Goal: Information Seeking & Learning: Learn about a topic

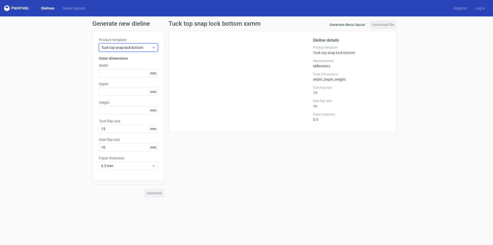
click at [149, 48] on span "Tuck top snap lock bottom" at bounding box center [126, 47] width 51 height 5
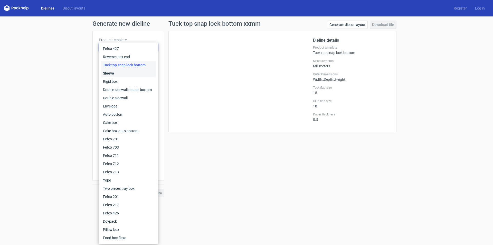
click at [115, 71] on div "Sleeve" at bounding box center [128, 73] width 55 height 8
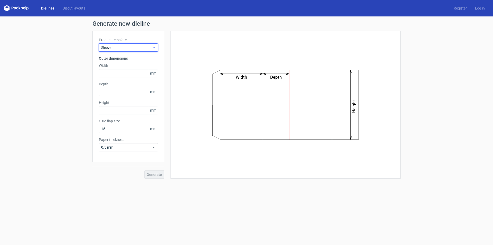
click at [133, 46] on span "Sleeve" at bounding box center [126, 47] width 51 height 5
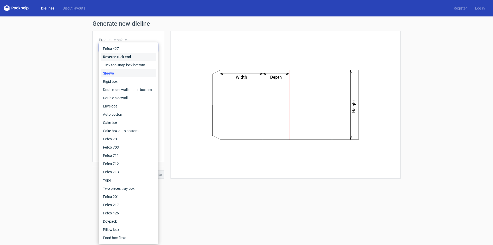
click at [121, 57] on div "Reverse tuck end" at bounding box center [128, 57] width 55 height 8
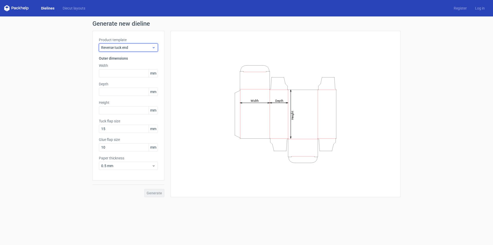
click at [130, 46] on span "Reverse tuck end" at bounding box center [126, 47] width 51 height 5
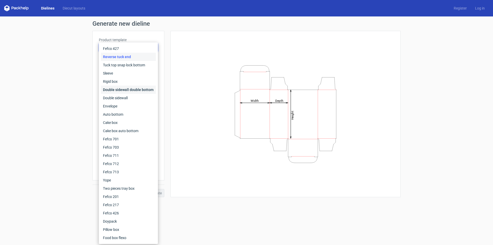
click at [120, 87] on div "Double sidewall double bottom" at bounding box center [128, 90] width 55 height 8
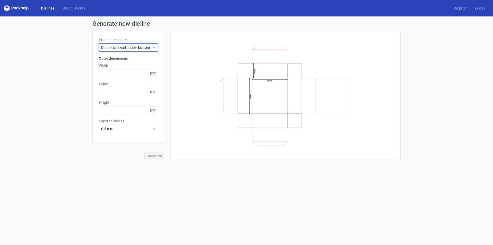
click at [132, 49] on span "Double sidewall double bottom" at bounding box center [126, 47] width 51 height 5
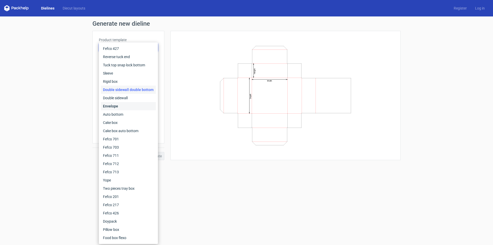
click at [121, 104] on div "Envelope" at bounding box center [128, 106] width 55 height 8
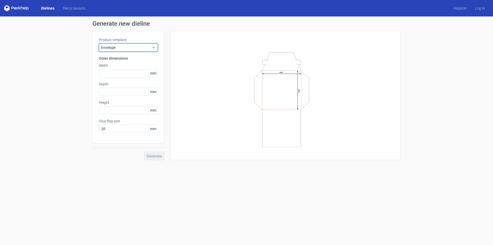
click at [135, 48] on span "Envelope" at bounding box center [126, 47] width 51 height 5
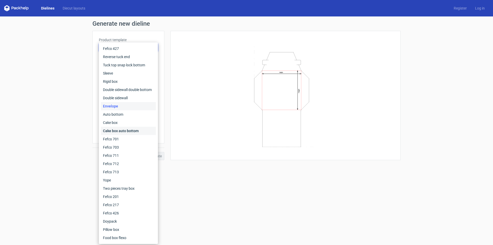
click at [121, 130] on div "Cake box auto bottom" at bounding box center [128, 131] width 55 height 8
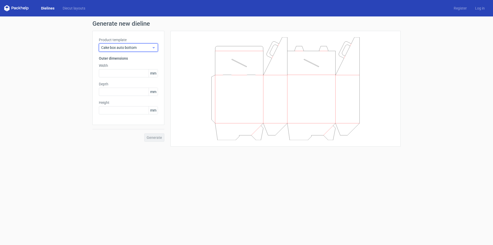
click at [140, 47] on span "Cake box auto bottom" at bounding box center [126, 47] width 51 height 5
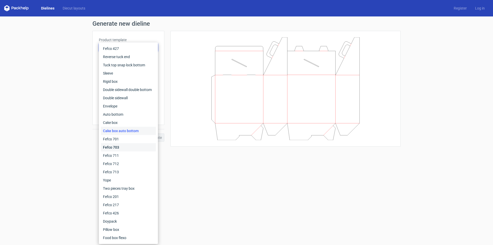
click at [114, 143] on div "Fefco 703" at bounding box center [128, 147] width 55 height 8
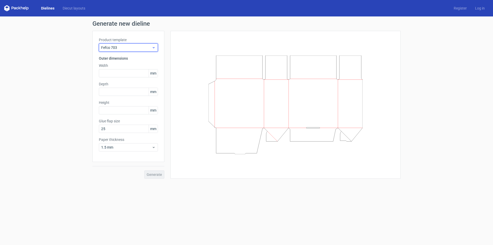
click at [134, 47] on span "Fefco 703" at bounding box center [126, 47] width 51 height 5
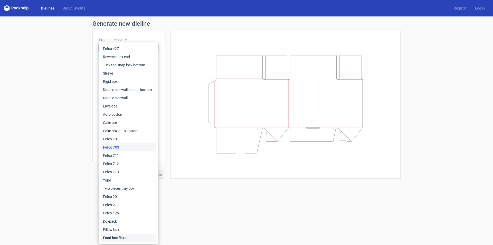
click at [116, 235] on div "Food box flexo" at bounding box center [128, 238] width 55 height 8
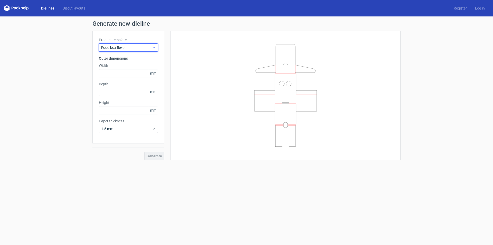
click at [143, 47] on span "Food box flexo" at bounding box center [126, 47] width 51 height 5
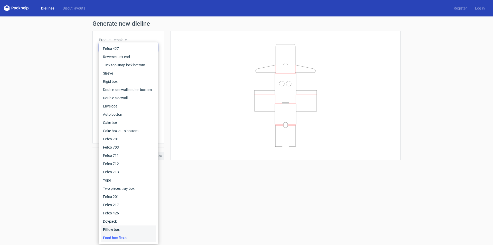
click at [112, 229] on div "Pillow box" at bounding box center [128, 229] width 55 height 8
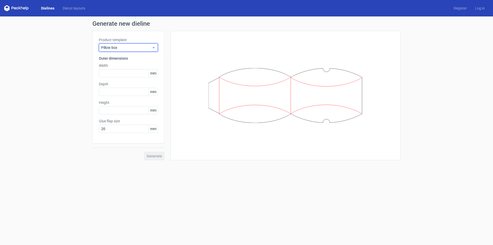
click at [134, 46] on span "Pillow box" at bounding box center [126, 47] width 51 height 5
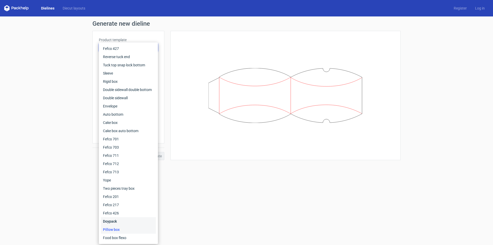
click at [111, 219] on div "Doypack" at bounding box center [128, 221] width 55 height 8
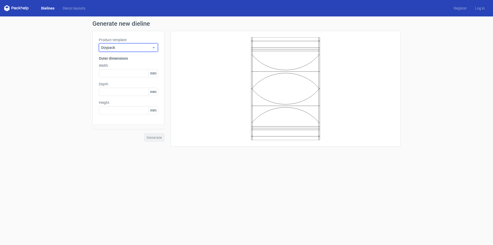
click at [134, 49] on span "Doypack" at bounding box center [126, 47] width 51 height 5
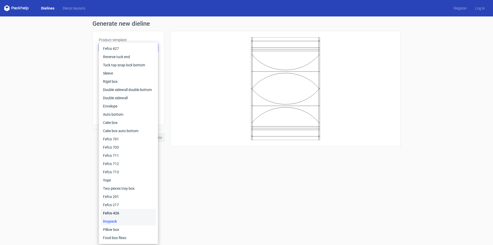
click at [117, 211] on div "Fefco 426" at bounding box center [128, 213] width 55 height 8
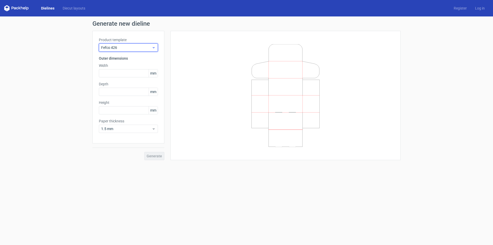
click at [138, 48] on span "Fefco 426" at bounding box center [126, 47] width 51 height 5
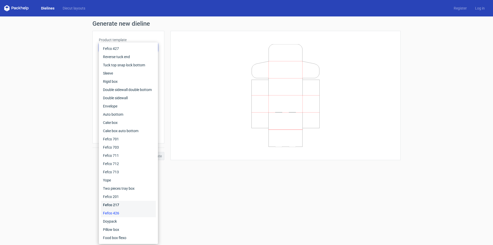
drag, startPoint x: 114, startPoint y: 204, endPoint x: 115, endPoint y: 201, distance: 2.8
click at [115, 204] on div "Fefco 217" at bounding box center [128, 205] width 55 height 8
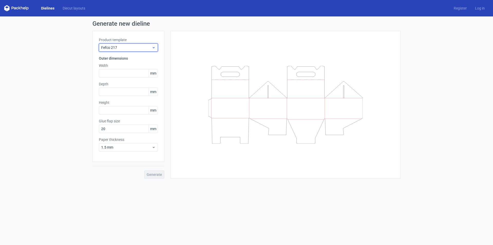
click at [144, 47] on span "Fefco 217" at bounding box center [126, 47] width 51 height 5
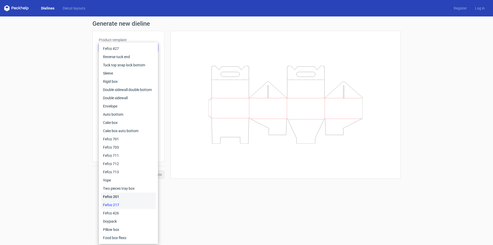
click at [115, 195] on div "Fefco 201" at bounding box center [128, 197] width 55 height 8
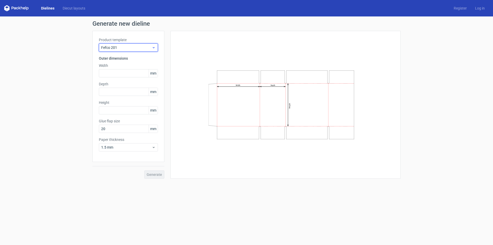
click at [139, 48] on span "Fefco 201" at bounding box center [126, 47] width 51 height 5
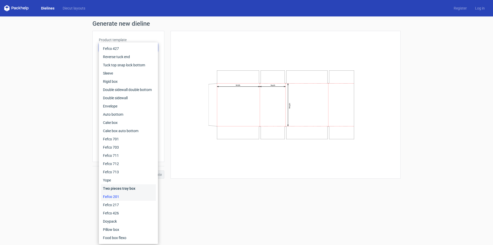
click at [119, 188] on div "Two pieces tray box" at bounding box center [128, 188] width 55 height 8
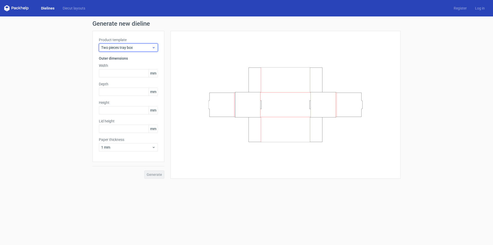
click at [140, 47] on span "Two pieces tray box" at bounding box center [126, 47] width 51 height 5
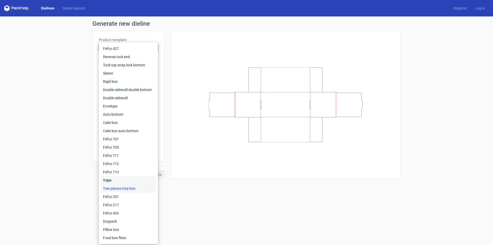
drag, startPoint x: 116, startPoint y: 181, endPoint x: 123, endPoint y: 185, distance: 7.9
click at [116, 180] on div "Yope" at bounding box center [128, 180] width 55 height 8
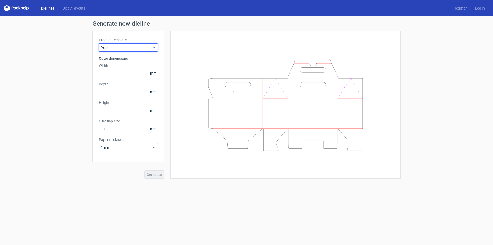
click at [144, 45] on span "Yope" at bounding box center [126, 47] width 51 height 5
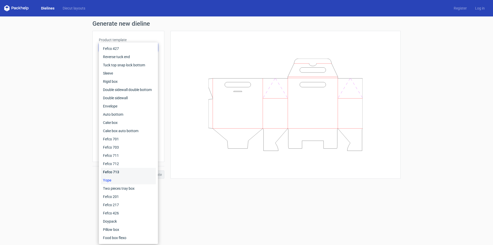
drag, startPoint x: 122, startPoint y: 171, endPoint x: 124, endPoint y: 170, distance: 3.0
click at [122, 171] on div "Fefco 713" at bounding box center [128, 172] width 55 height 8
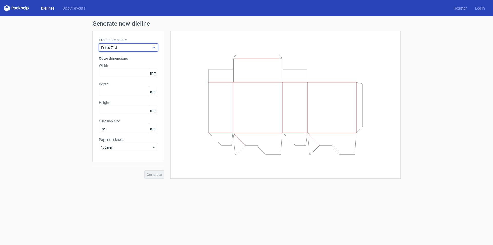
click at [140, 46] on span "Fefco 713" at bounding box center [126, 47] width 51 height 5
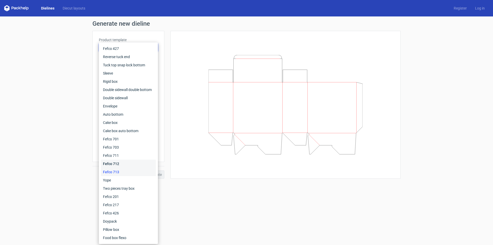
click at [116, 162] on div "Fefco 712" at bounding box center [128, 164] width 55 height 8
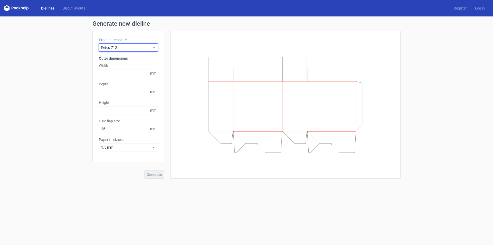
click at [141, 50] on span "Fefco 712" at bounding box center [126, 47] width 51 height 5
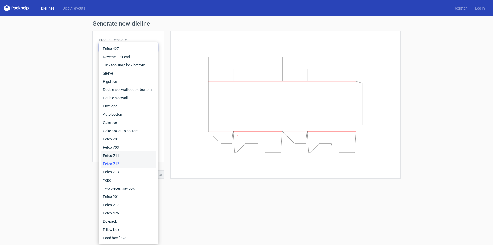
click at [117, 153] on div "Fefco 711" at bounding box center [128, 155] width 55 height 8
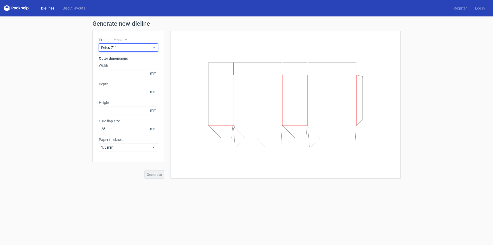
click at [139, 48] on span "Fefco 711" at bounding box center [126, 47] width 51 height 5
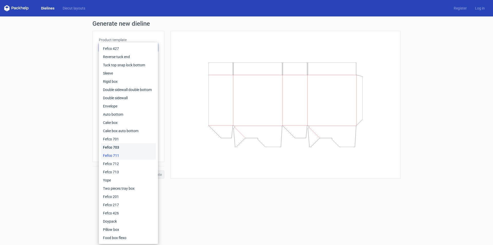
click at [118, 146] on div "Fefco 703" at bounding box center [128, 147] width 55 height 8
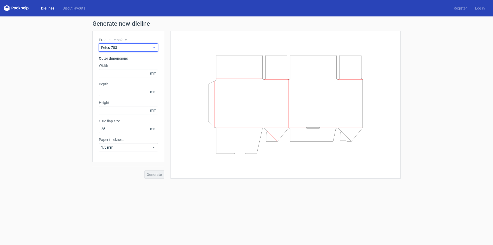
click at [138, 47] on span "Fefco 703" at bounding box center [126, 47] width 51 height 5
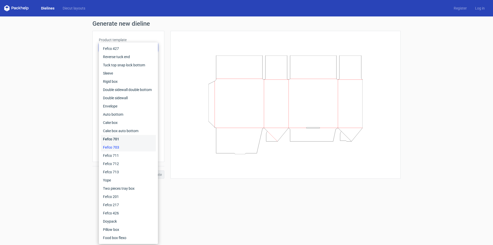
click at [122, 139] on div "Fefco 701" at bounding box center [128, 139] width 55 height 8
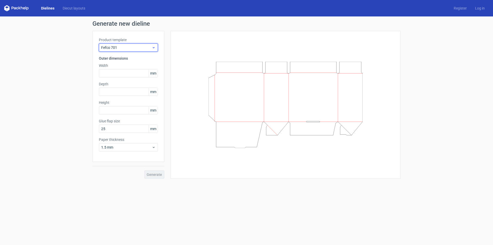
click at [134, 47] on span "Fefco 701" at bounding box center [126, 47] width 51 height 5
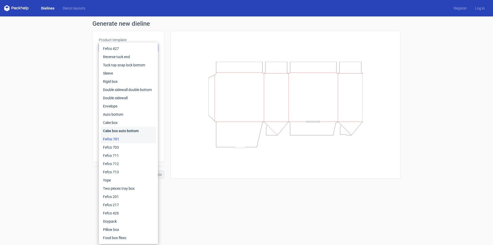
click at [116, 130] on div "Cake box auto bottom" at bounding box center [128, 131] width 55 height 8
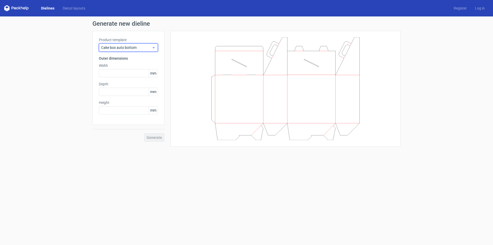
click at [143, 49] on span "Cake box auto bottom" at bounding box center [126, 47] width 51 height 5
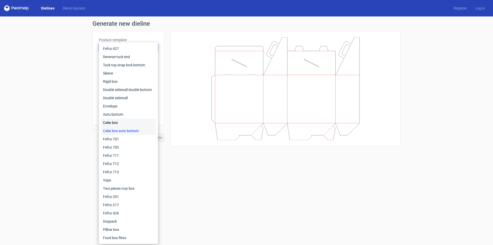
click at [116, 123] on div "Cake box" at bounding box center [128, 122] width 55 height 8
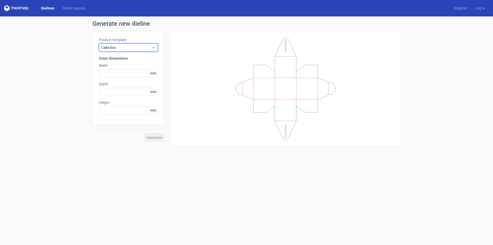
click at [139, 47] on span "Cake box" at bounding box center [126, 47] width 51 height 5
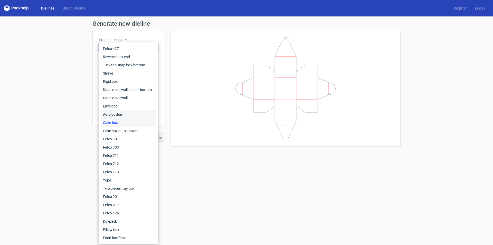
click at [117, 113] on div "Auto bottom" at bounding box center [128, 114] width 55 height 8
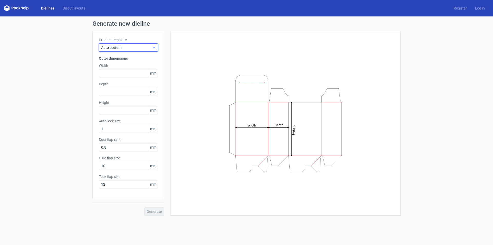
click at [131, 46] on span "Auto bottom" at bounding box center [126, 47] width 51 height 5
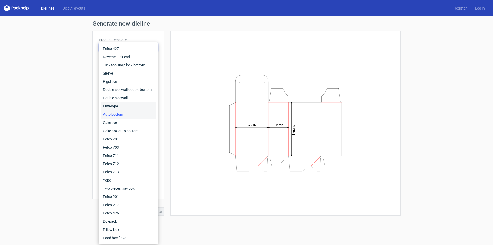
click at [117, 106] on div "Envelope" at bounding box center [128, 106] width 55 height 8
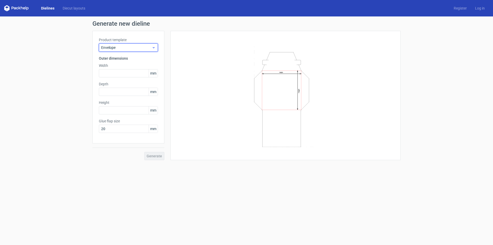
click at [136, 46] on span "Envelope" at bounding box center [126, 47] width 51 height 5
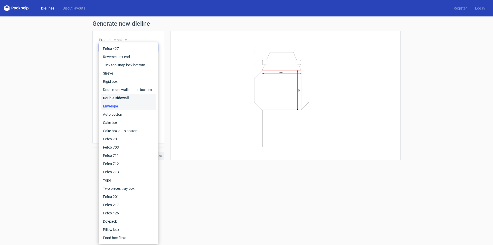
click at [121, 99] on div "Double sidewall" at bounding box center [128, 98] width 55 height 8
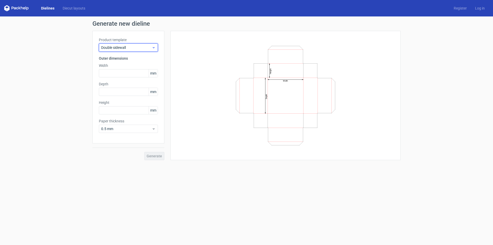
click at [135, 48] on span "Double sidewall" at bounding box center [126, 47] width 51 height 5
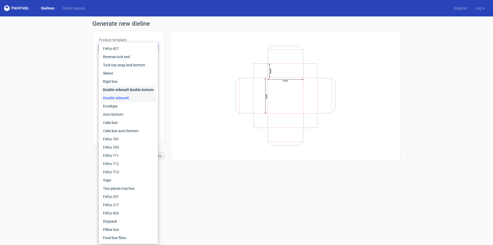
drag, startPoint x: 129, startPoint y: 90, endPoint x: 135, endPoint y: 56, distance: 34.0
click at [128, 90] on div "Double sidewall double bottom" at bounding box center [128, 90] width 55 height 8
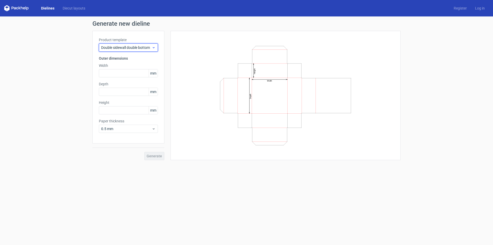
click at [137, 47] on span "Double sidewall double bottom" at bounding box center [126, 47] width 51 height 5
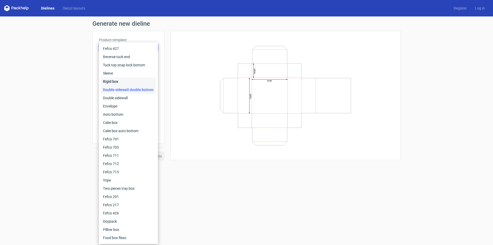
click at [118, 80] on div "Rigid box" at bounding box center [128, 81] width 55 height 8
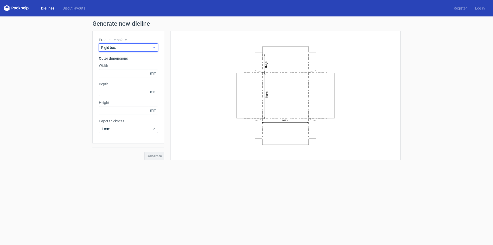
click at [131, 47] on span "Rigid box" at bounding box center [126, 47] width 51 height 5
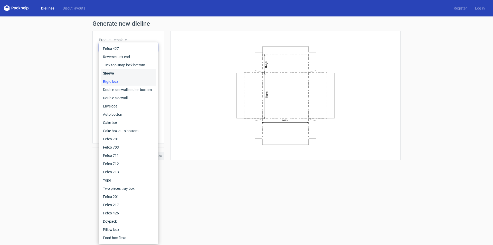
click at [115, 74] on div "Sleeve" at bounding box center [128, 73] width 55 height 8
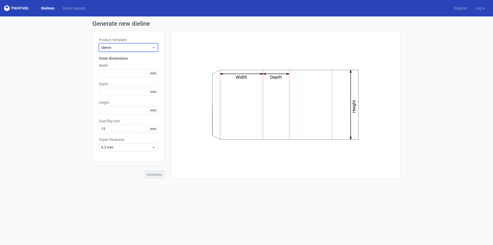
click at [135, 47] on span "Sleeve" at bounding box center [126, 47] width 51 height 5
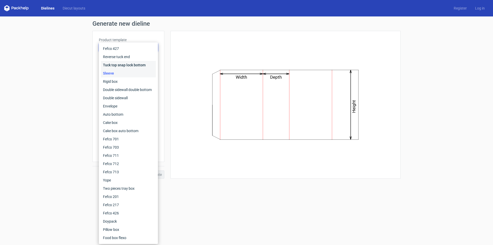
drag, startPoint x: 119, startPoint y: 64, endPoint x: 123, endPoint y: 60, distance: 5.5
click at [119, 63] on div "Tuck top snap lock bottom" at bounding box center [128, 65] width 55 height 8
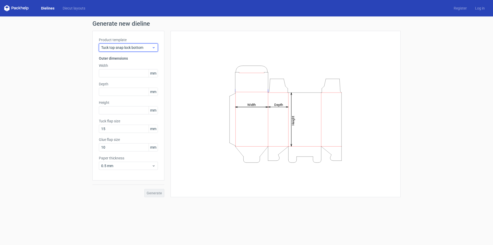
click at [132, 45] on span "Tuck top snap lock bottom" at bounding box center [126, 47] width 51 height 5
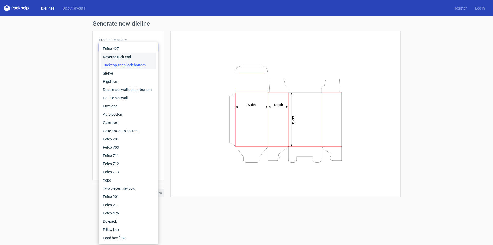
click at [127, 57] on div "Reverse tuck end" at bounding box center [128, 57] width 55 height 8
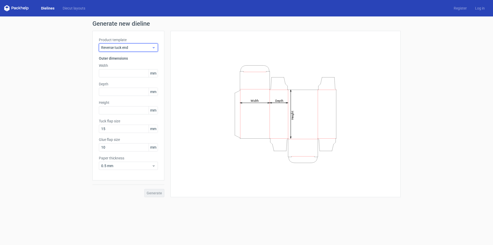
click at [134, 49] on span "Reverse tuck end" at bounding box center [126, 47] width 51 height 5
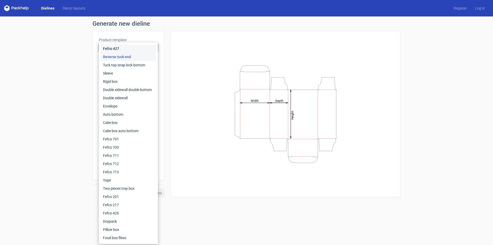
click at [117, 48] on div "Fefco 427" at bounding box center [128, 48] width 55 height 8
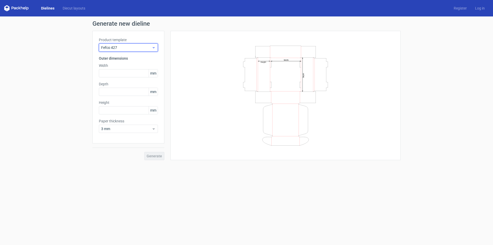
click at [129, 49] on span "Fefco 427" at bounding box center [126, 47] width 51 height 5
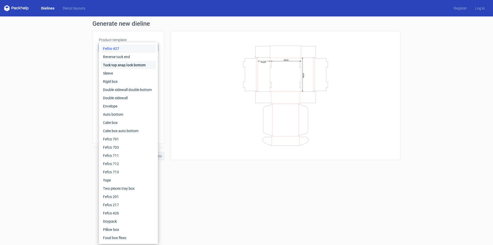
click at [126, 65] on div "Tuck top snap lock bottom" at bounding box center [128, 65] width 55 height 8
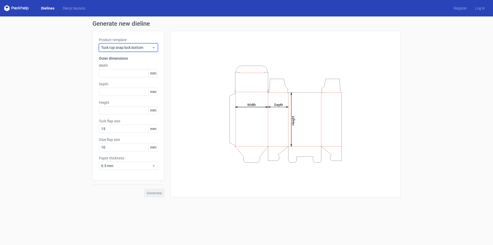
click at [140, 45] on span "Tuck top snap lock bottom" at bounding box center [126, 47] width 51 height 5
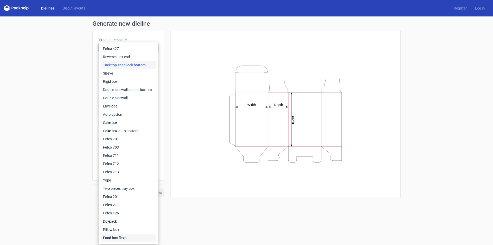
click at [121, 236] on div "Food box flexo" at bounding box center [128, 238] width 55 height 8
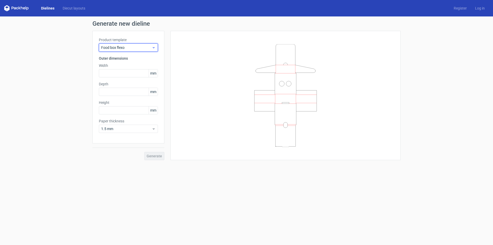
click at [132, 47] on span "Food box flexo" at bounding box center [126, 47] width 51 height 5
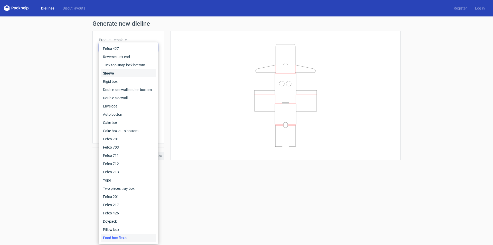
click at [114, 70] on div "Sleeve" at bounding box center [128, 73] width 55 height 8
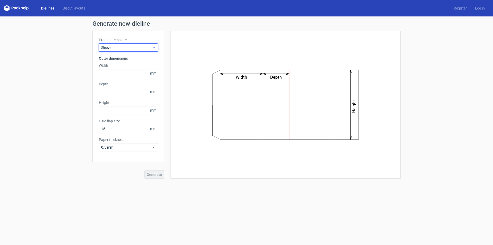
click at [124, 46] on span "Sleeve" at bounding box center [126, 47] width 51 height 5
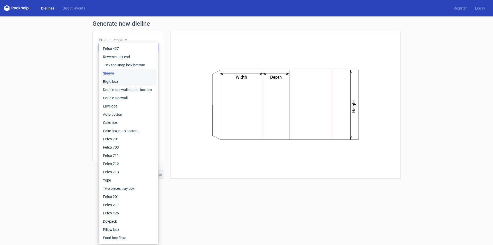
click at [114, 79] on div "Rigid box" at bounding box center [128, 81] width 55 height 8
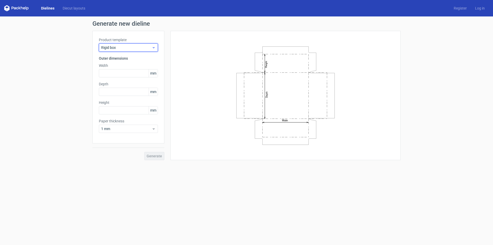
click at [128, 49] on span "Rigid box" at bounding box center [126, 47] width 51 height 5
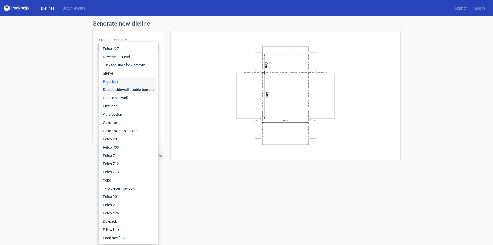
click at [123, 90] on div "Double sidewall double bottom" at bounding box center [128, 90] width 55 height 8
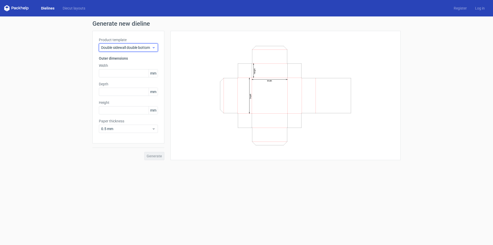
click at [132, 49] on span "Double sidewall double bottom" at bounding box center [126, 47] width 51 height 5
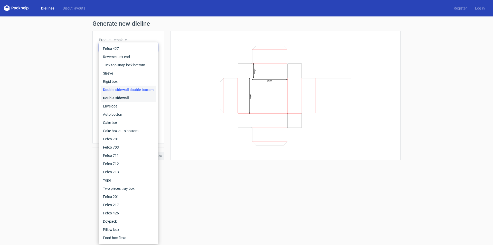
click at [120, 97] on div "Double sidewall" at bounding box center [128, 98] width 55 height 8
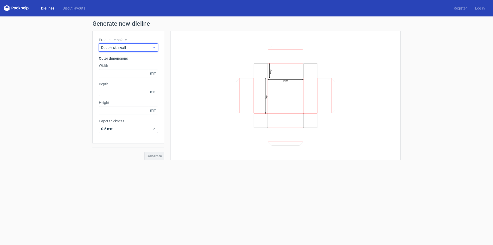
click at [142, 47] on span "Double sidewall" at bounding box center [126, 47] width 51 height 5
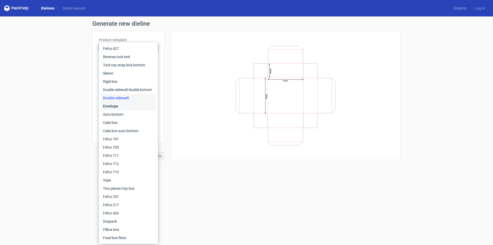
click at [119, 105] on div "Envelope" at bounding box center [128, 106] width 55 height 8
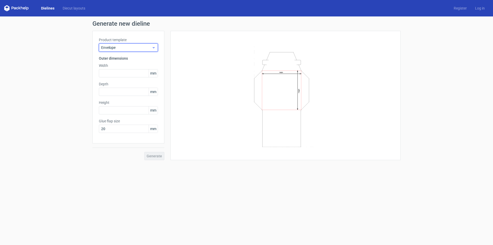
click at [137, 47] on span "Envelope" at bounding box center [126, 47] width 51 height 5
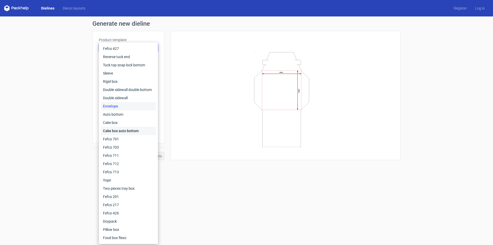
click at [125, 128] on div "Cake box auto bottom" at bounding box center [128, 131] width 55 height 8
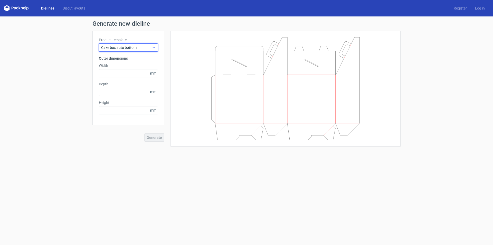
click at [143, 47] on span "Cake box auto bottom" at bounding box center [126, 47] width 51 height 5
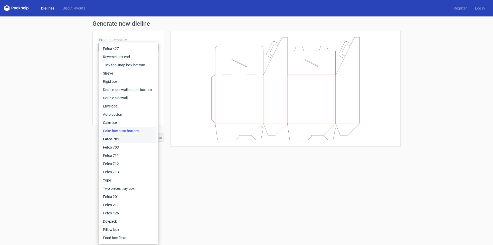
click at [116, 139] on div "Fefco 701" at bounding box center [128, 139] width 55 height 8
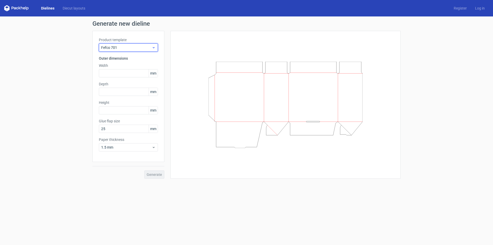
click at [143, 47] on span "Fefco 701" at bounding box center [126, 47] width 51 height 5
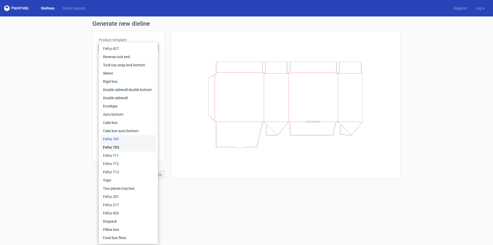
click at [118, 146] on div "Fefco 703" at bounding box center [128, 147] width 55 height 8
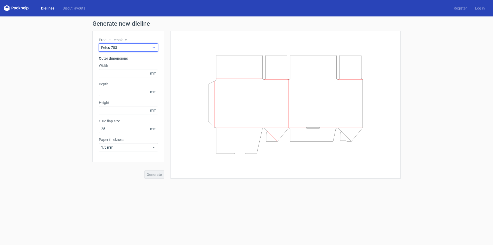
click at [140, 45] on span "Fefco 703" at bounding box center [126, 47] width 51 height 5
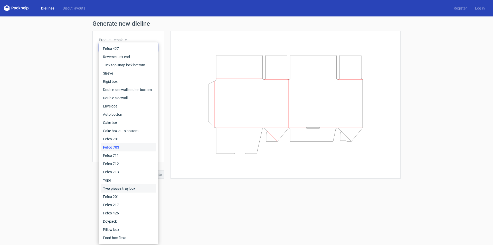
click at [127, 185] on div "Two pieces tray box" at bounding box center [128, 188] width 55 height 8
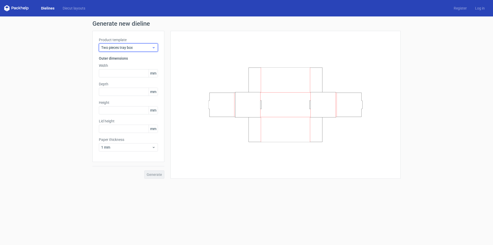
click at [139, 46] on span "Two pieces tray box" at bounding box center [126, 47] width 51 height 5
